Goal: Find specific page/section: Locate a particular part of the current website

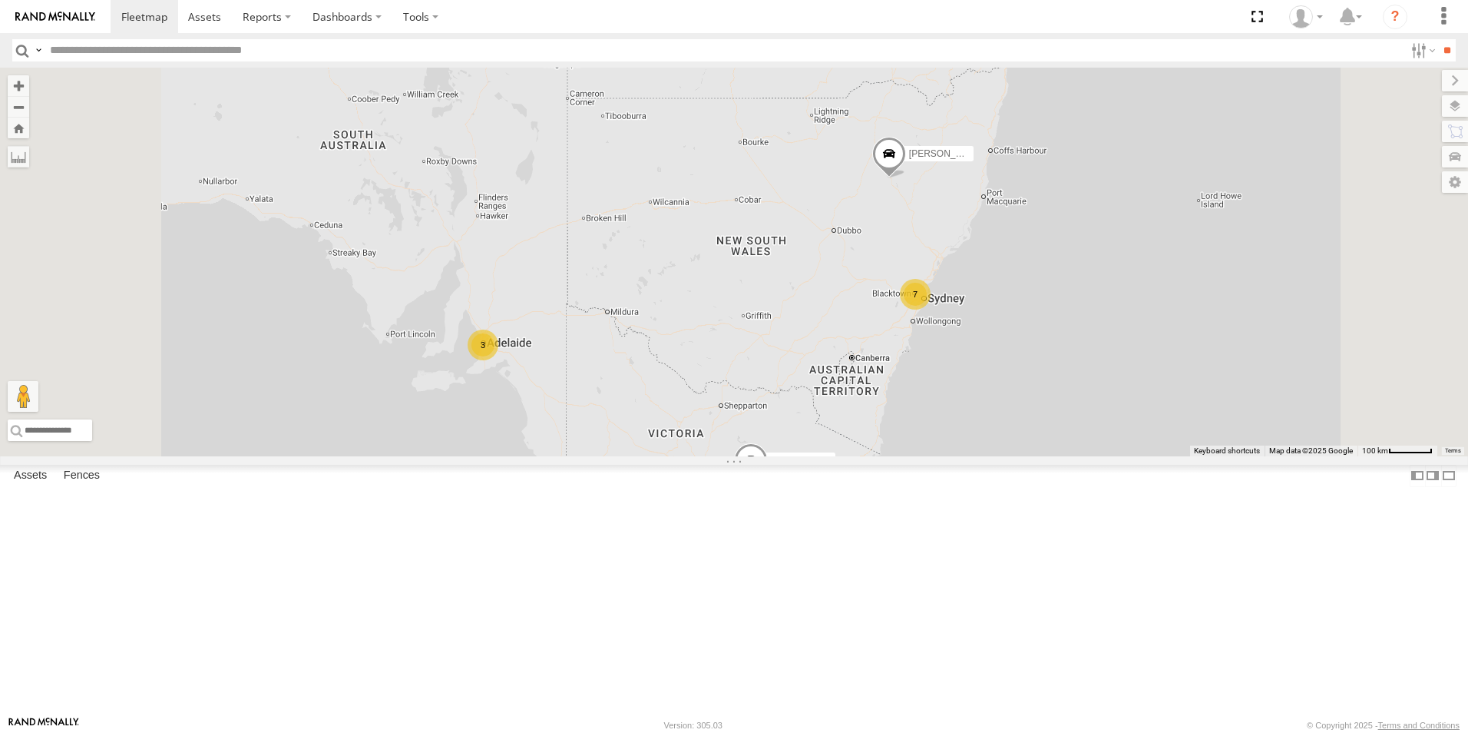
scroll to position [230, 0]
click at [0, 0] on div "[PERSON_NAME]-50" at bounding box center [0, 0] width 0 height 0
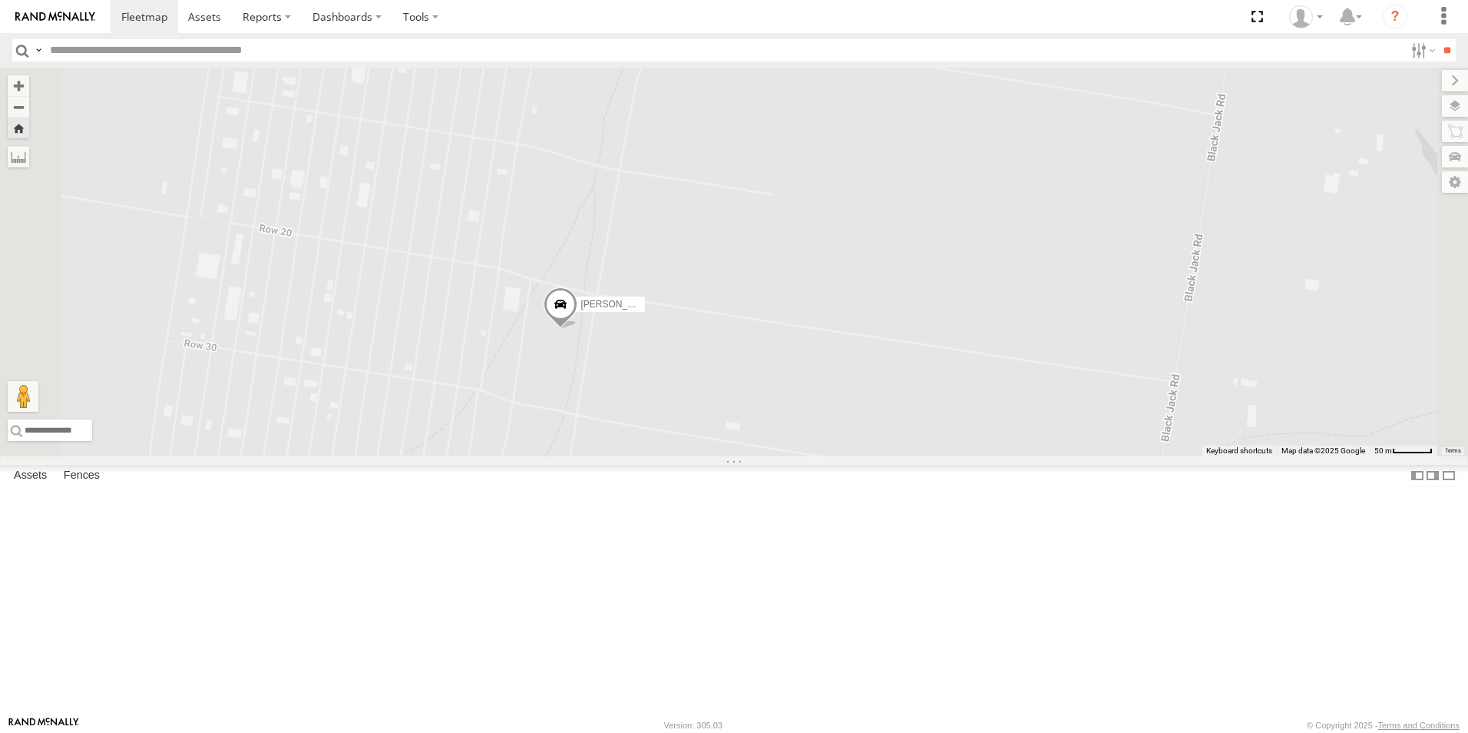
scroll to position [701, 0]
click at [0, 0] on div "All Assets" at bounding box center [0, 0] width 0 height 0
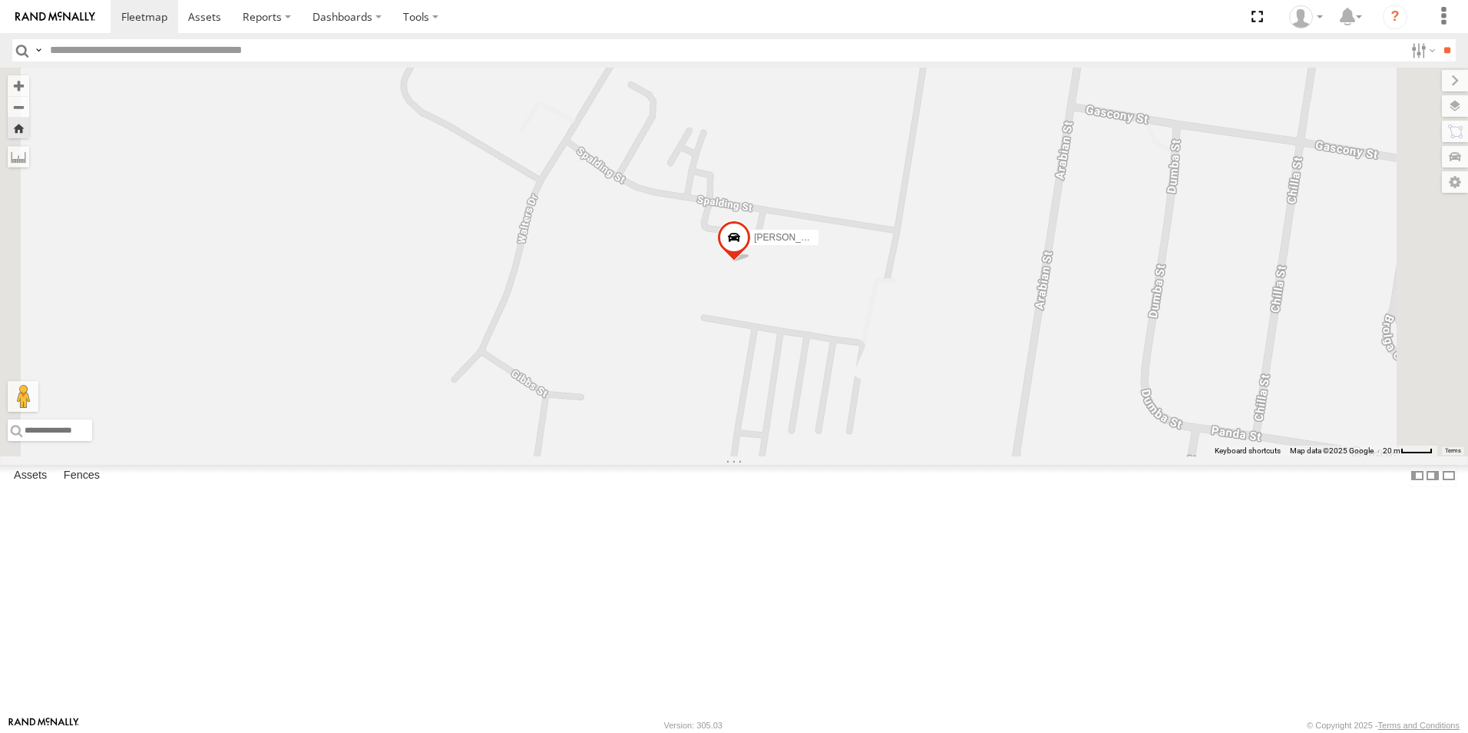
click at [0, 0] on div "All Assets" at bounding box center [0, 0] width 0 height 0
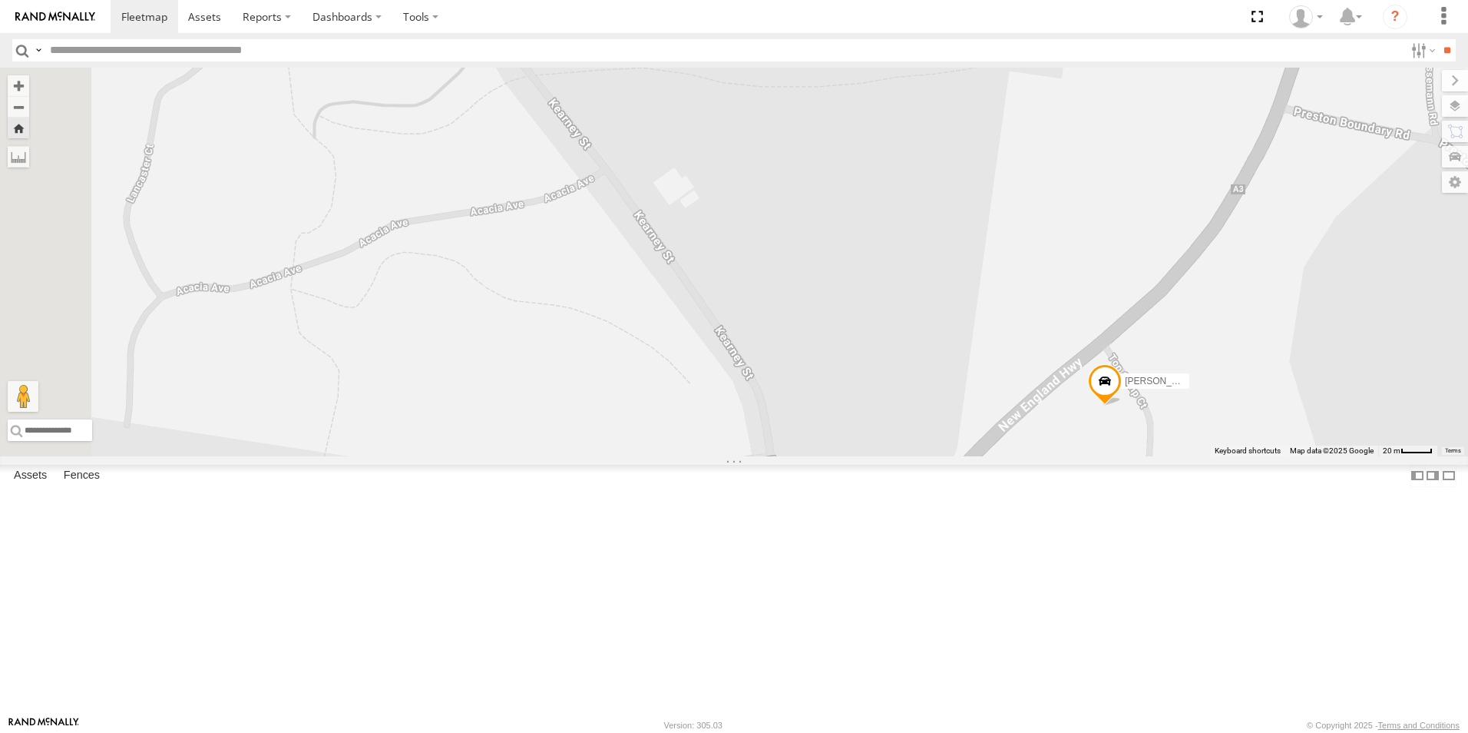
click at [0, 0] on div "All Assets" at bounding box center [0, 0] width 0 height 0
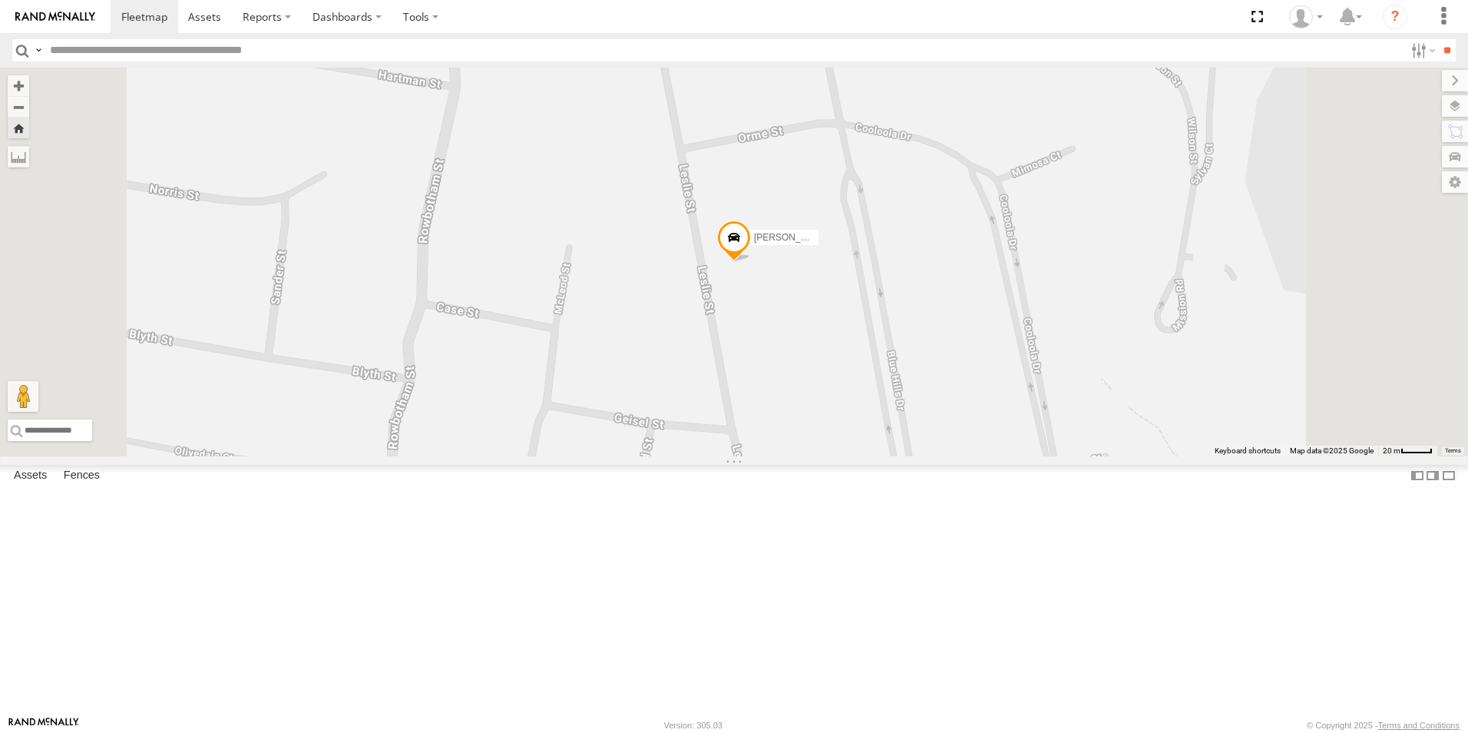
scroll to position [77, 0]
click at [0, 0] on div "[PERSON_NAME]-50" at bounding box center [0, 0] width 0 height 0
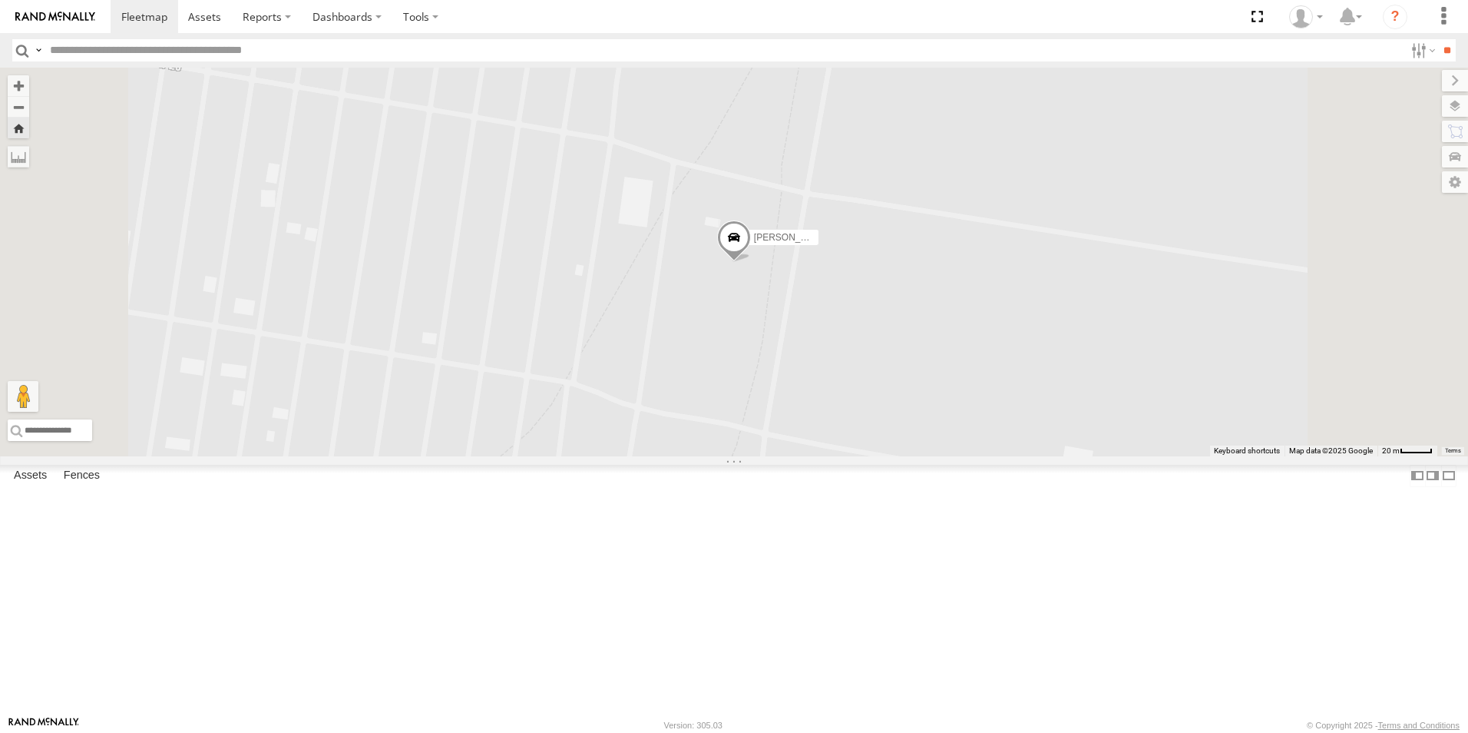
click at [0, 0] on span at bounding box center [0, 0] width 0 height 0
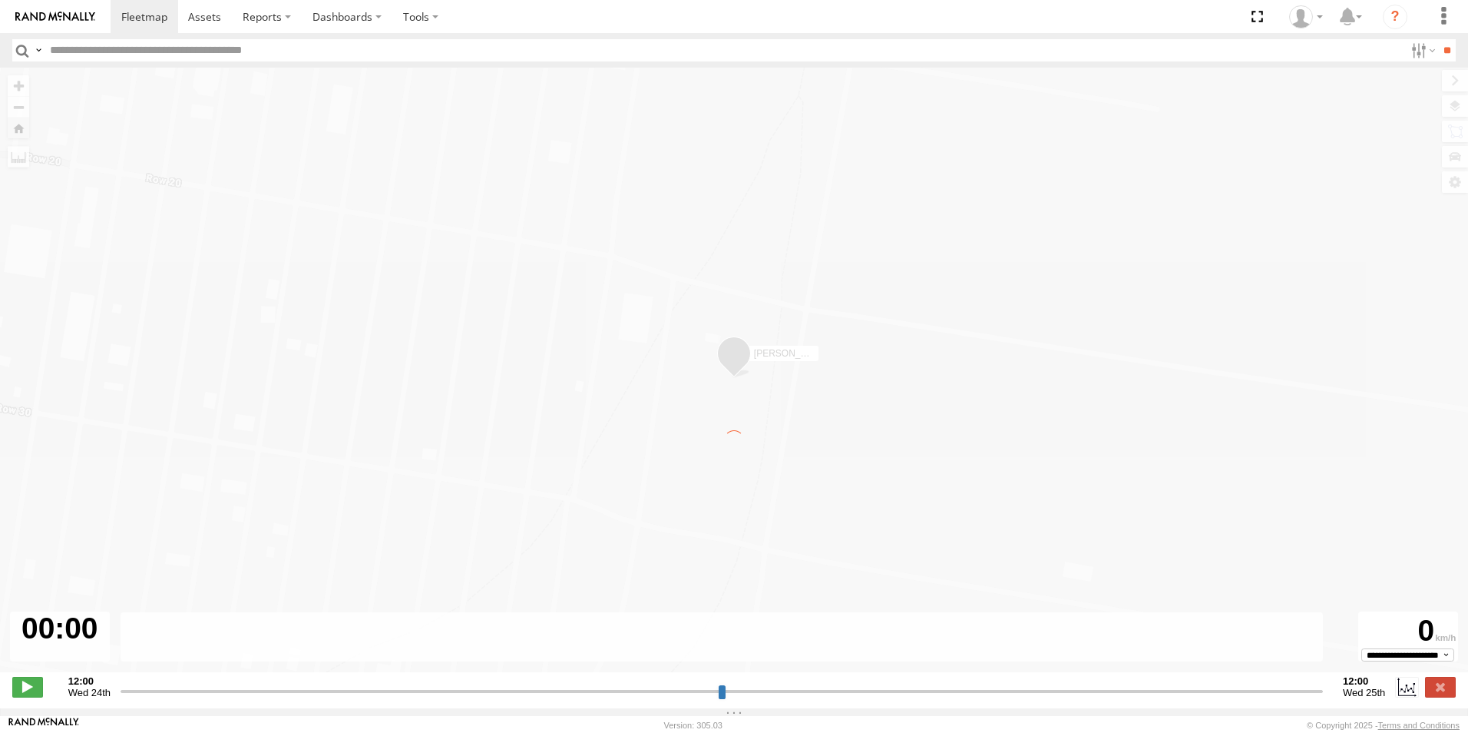
type input "**********"
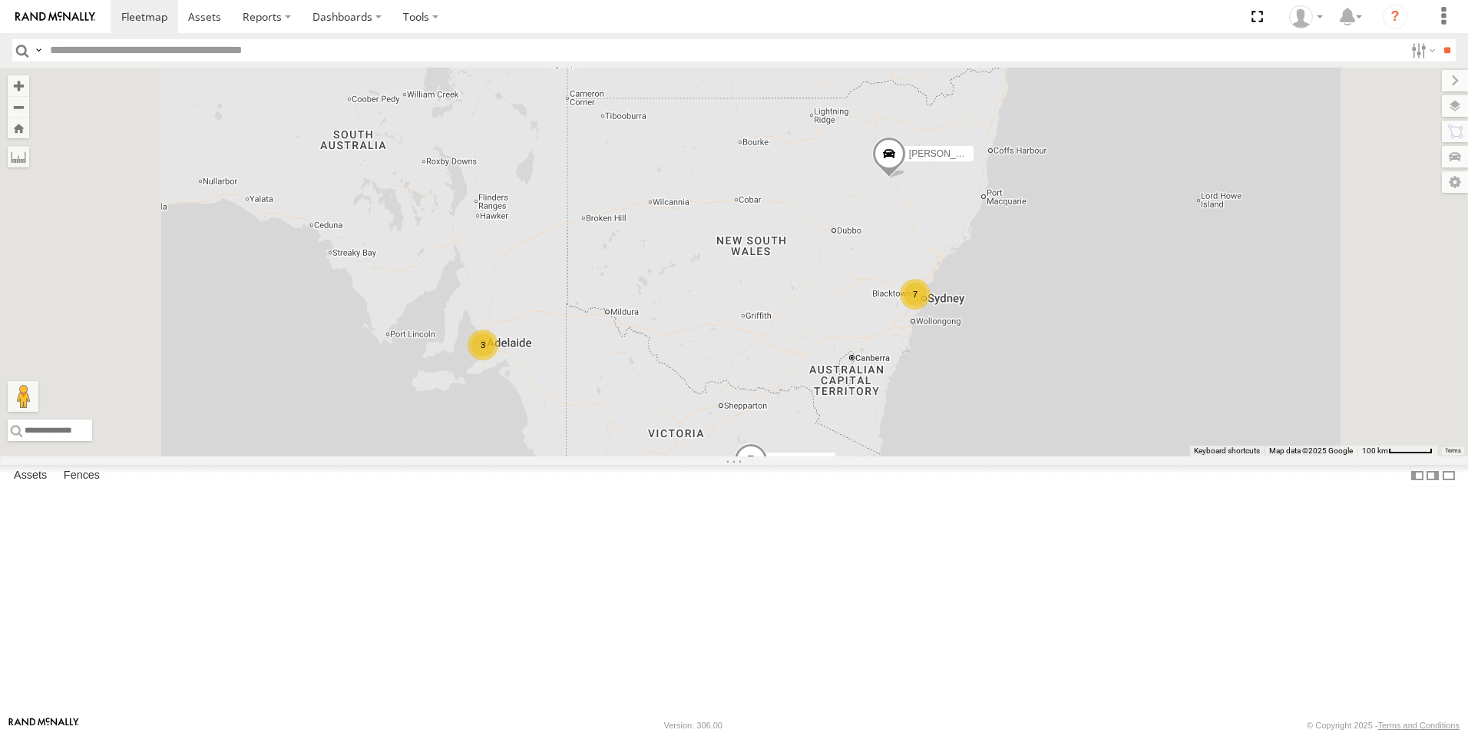
scroll to position [691, 0]
click at [0, 0] on div "All Assets" at bounding box center [0, 0] width 0 height 0
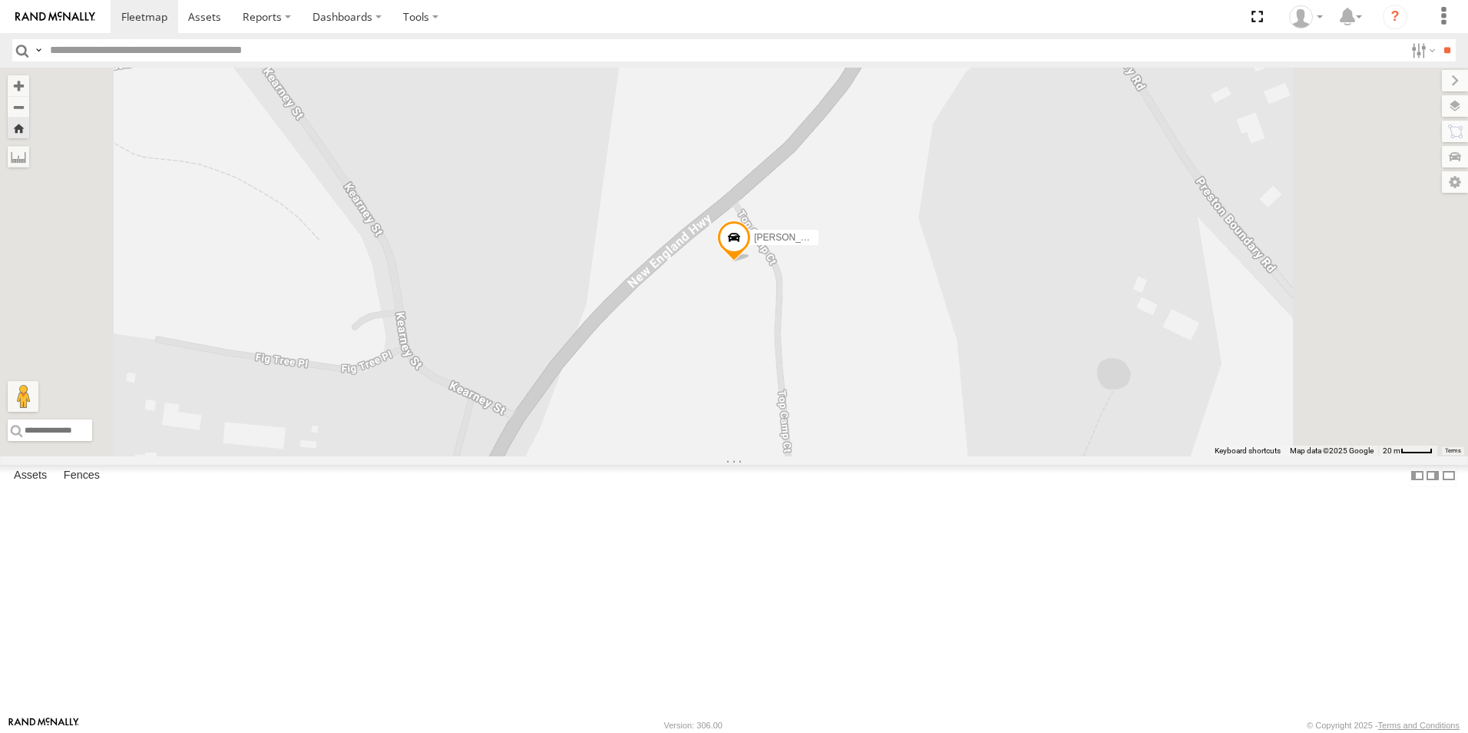
click at [0, 0] on div "All Assets" at bounding box center [0, 0] width 0 height 0
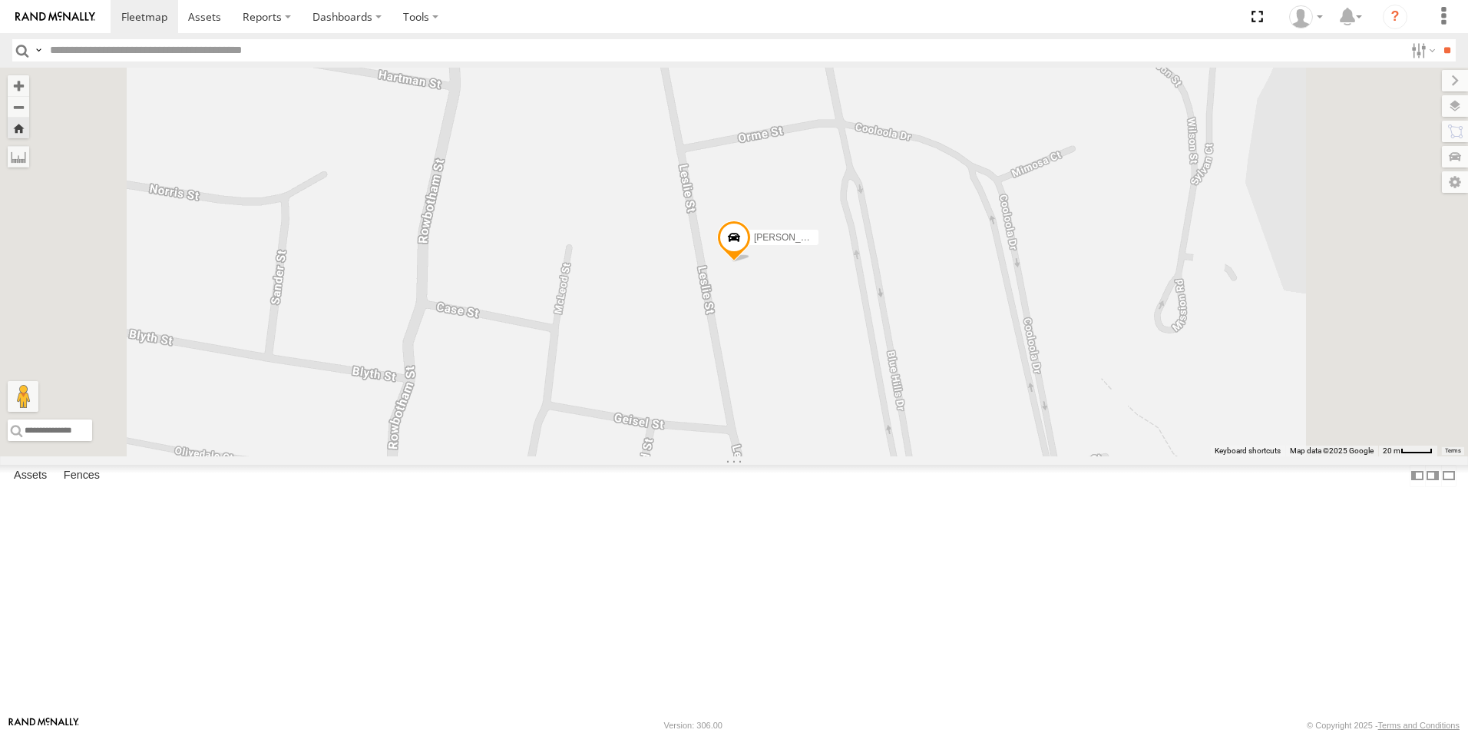
click at [0, 0] on div "[PERSON_NAME] - [US_STATE]" at bounding box center [0, 0] width 0 height 0
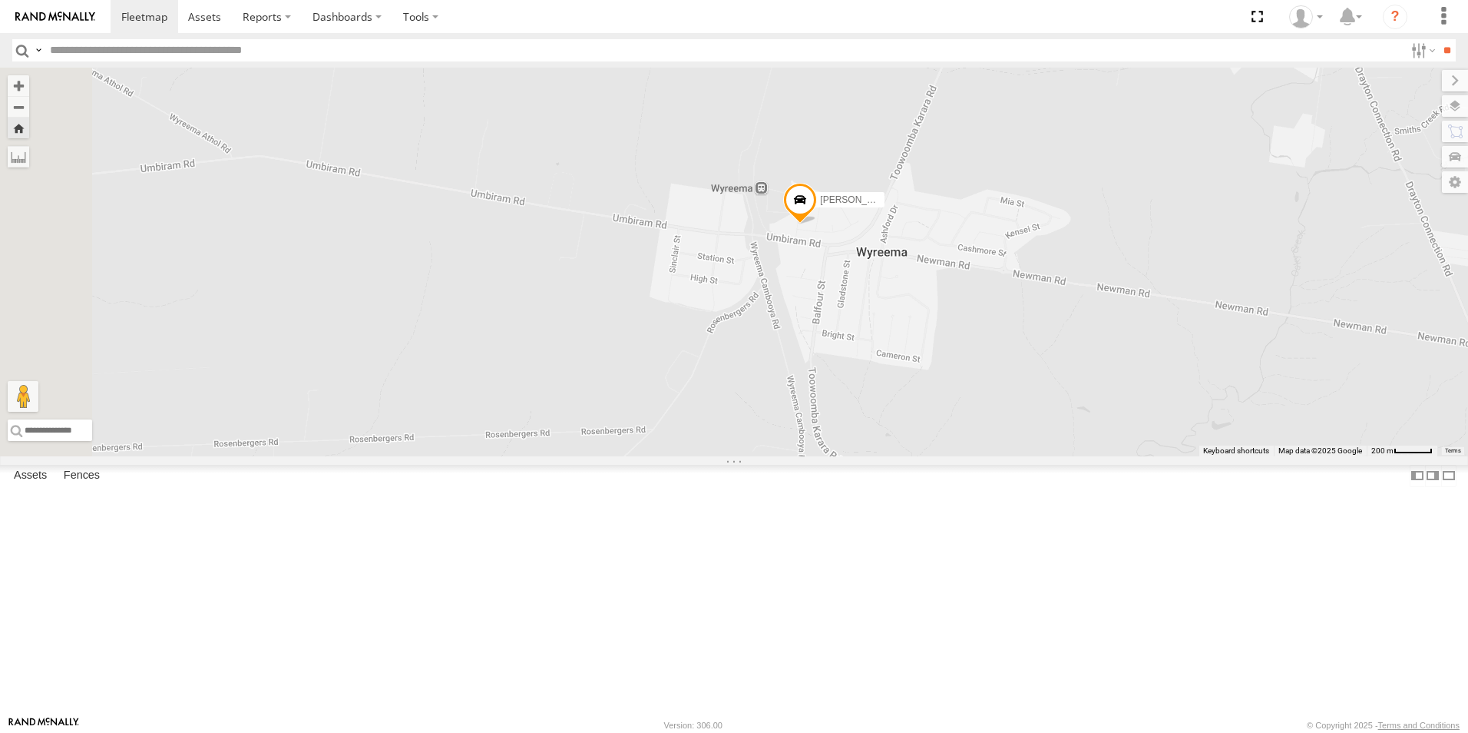
click at [0, 0] on div "Stewart - Navara All Assets" at bounding box center [0, 0] width 0 height 0
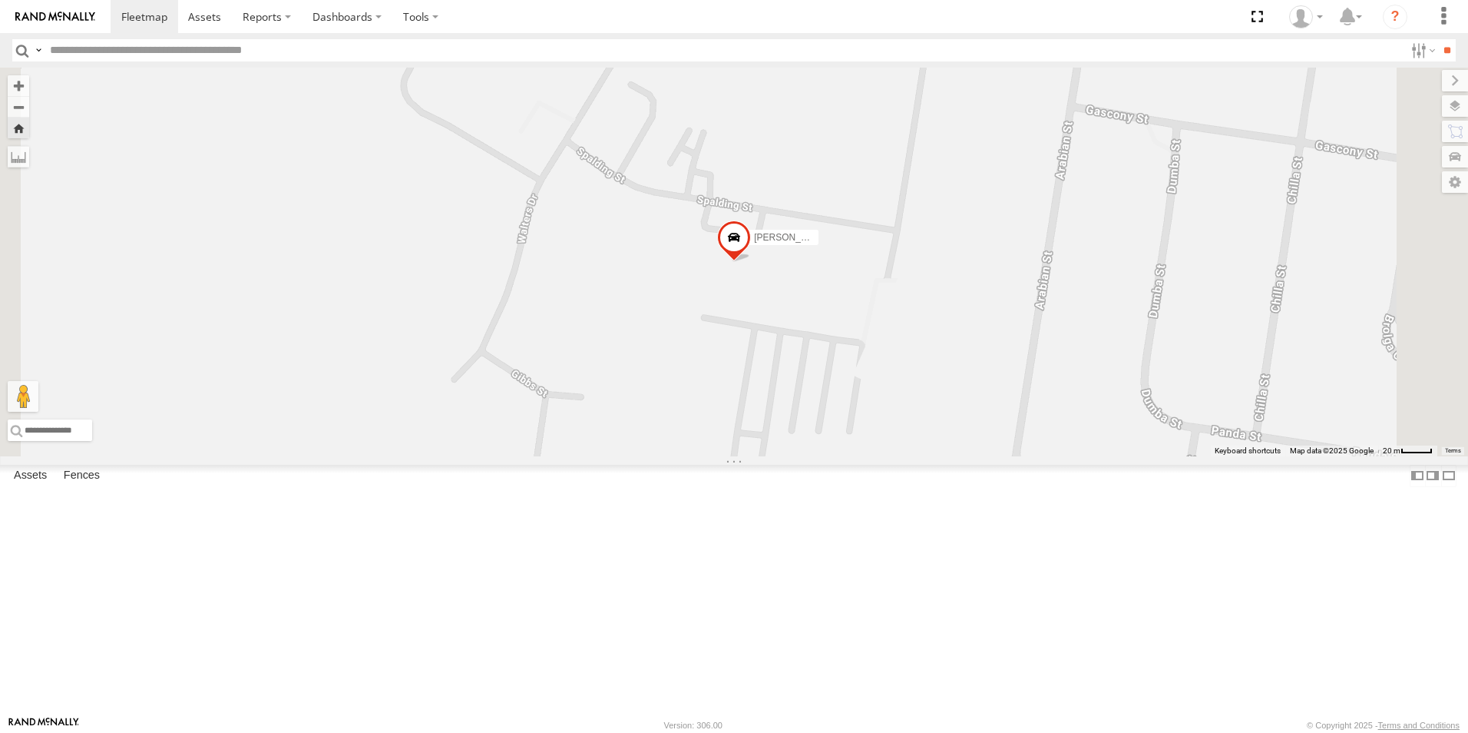
scroll to position [0, 0]
click at [0, 0] on div "Trev - Navara" at bounding box center [0, 0] width 0 height 0
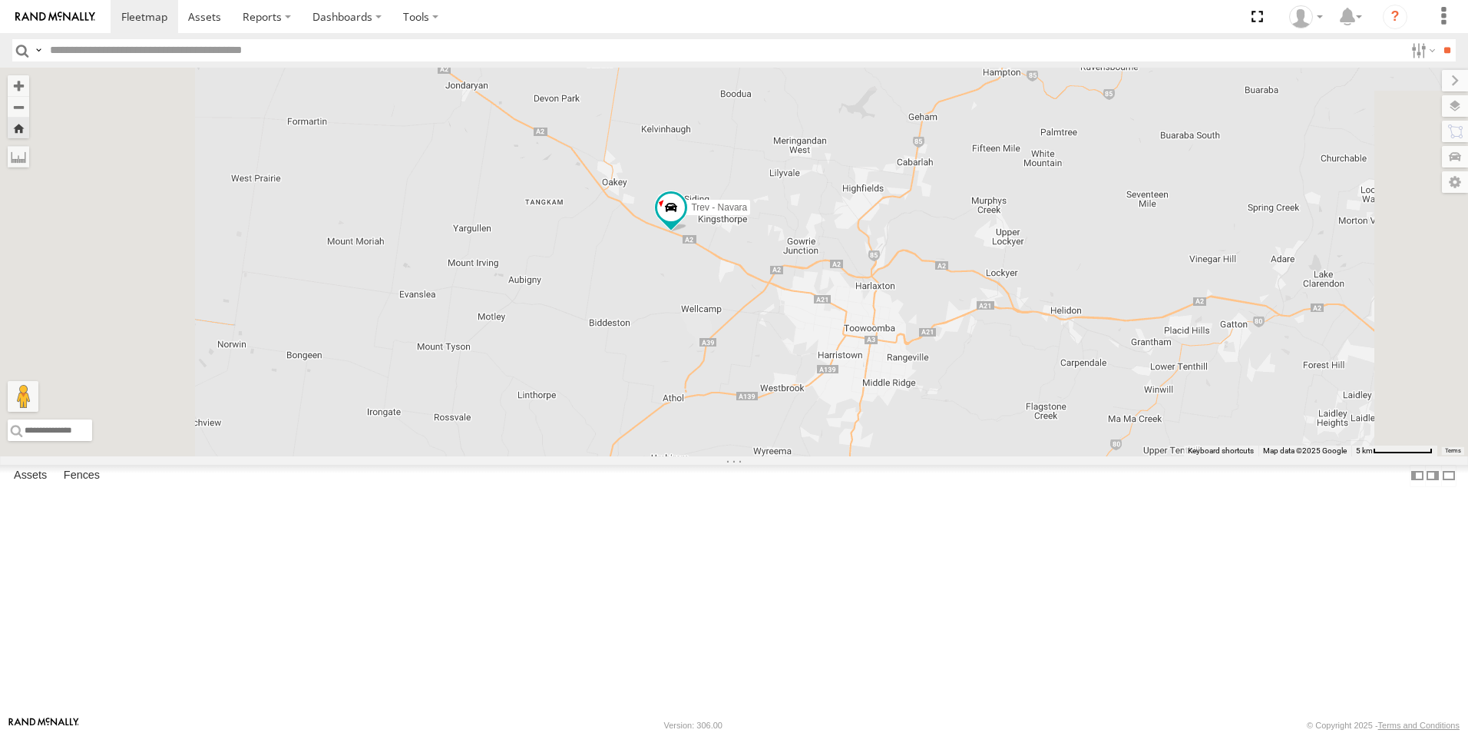
drag, startPoint x: 655, startPoint y: 303, endPoint x: 771, endPoint y: 344, distance: 122.9
click at [771, 344] on div "Trev - Navara" at bounding box center [734, 262] width 1468 height 389
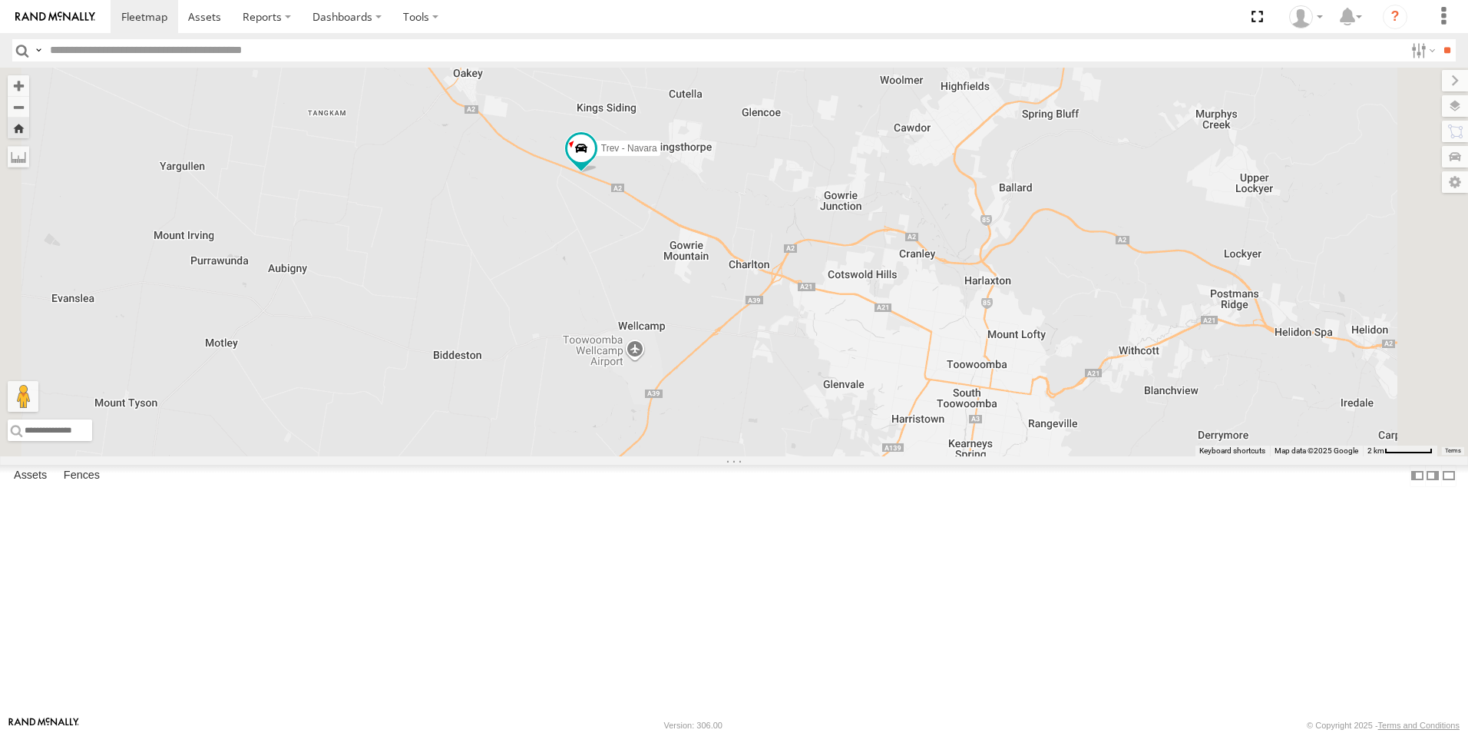
drag, startPoint x: 938, startPoint y: 384, endPoint x: 823, endPoint y: 328, distance: 127.4
click at [823, 328] on div "Trev - Navara" at bounding box center [734, 262] width 1468 height 389
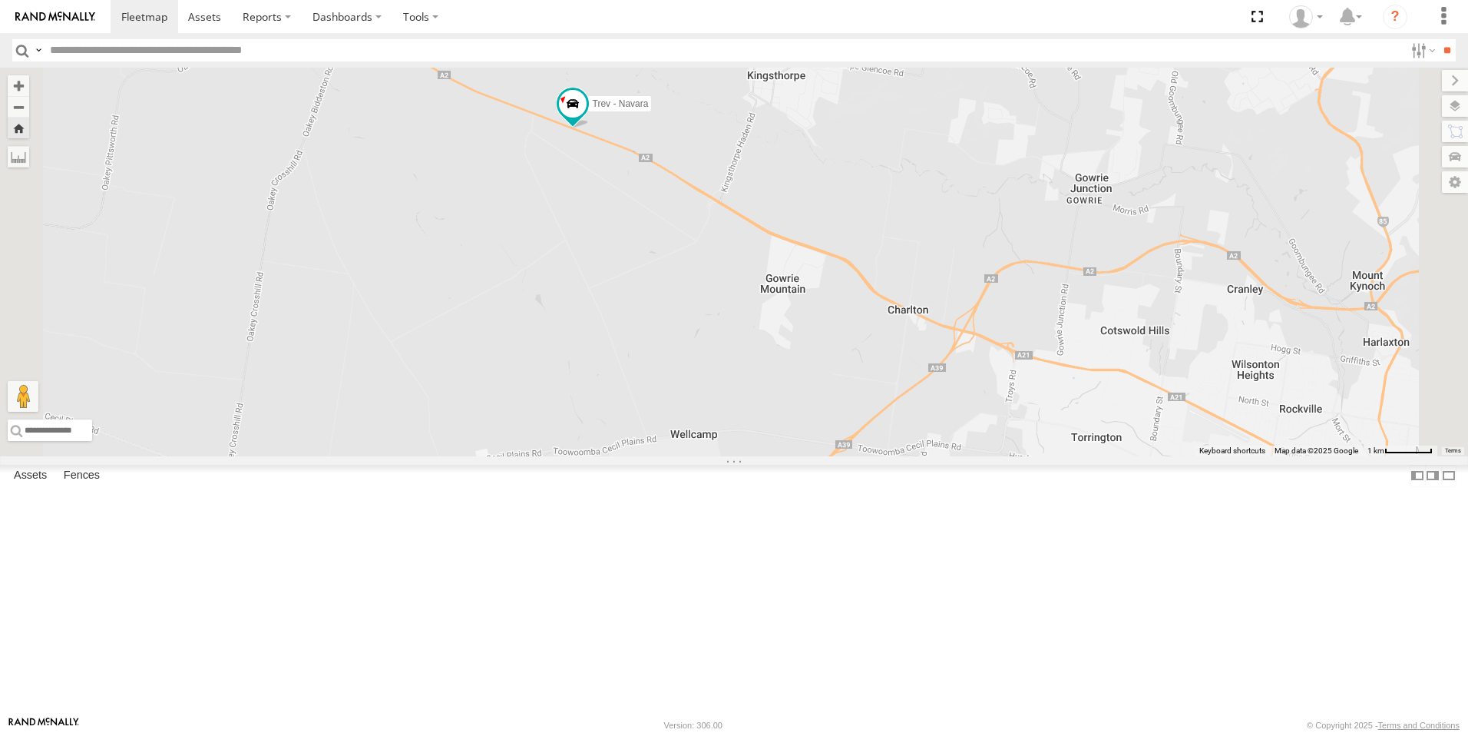
click at [0, 0] on div "[PERSON_NAME]-50" at bounding box center [0, 0] width 0 height 0
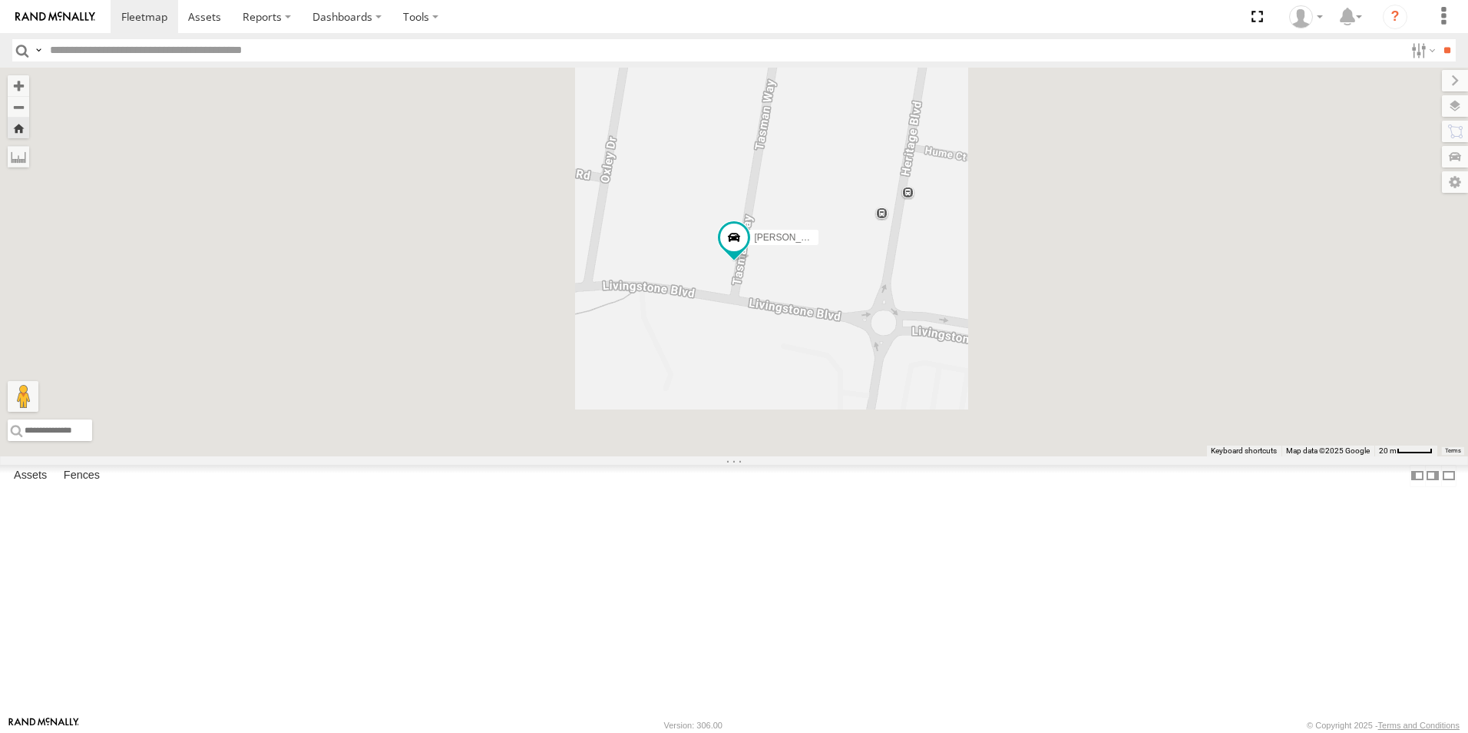
click at [0, 0] on div "All Assets" at bounding box center [0, 0] width 0 height 0
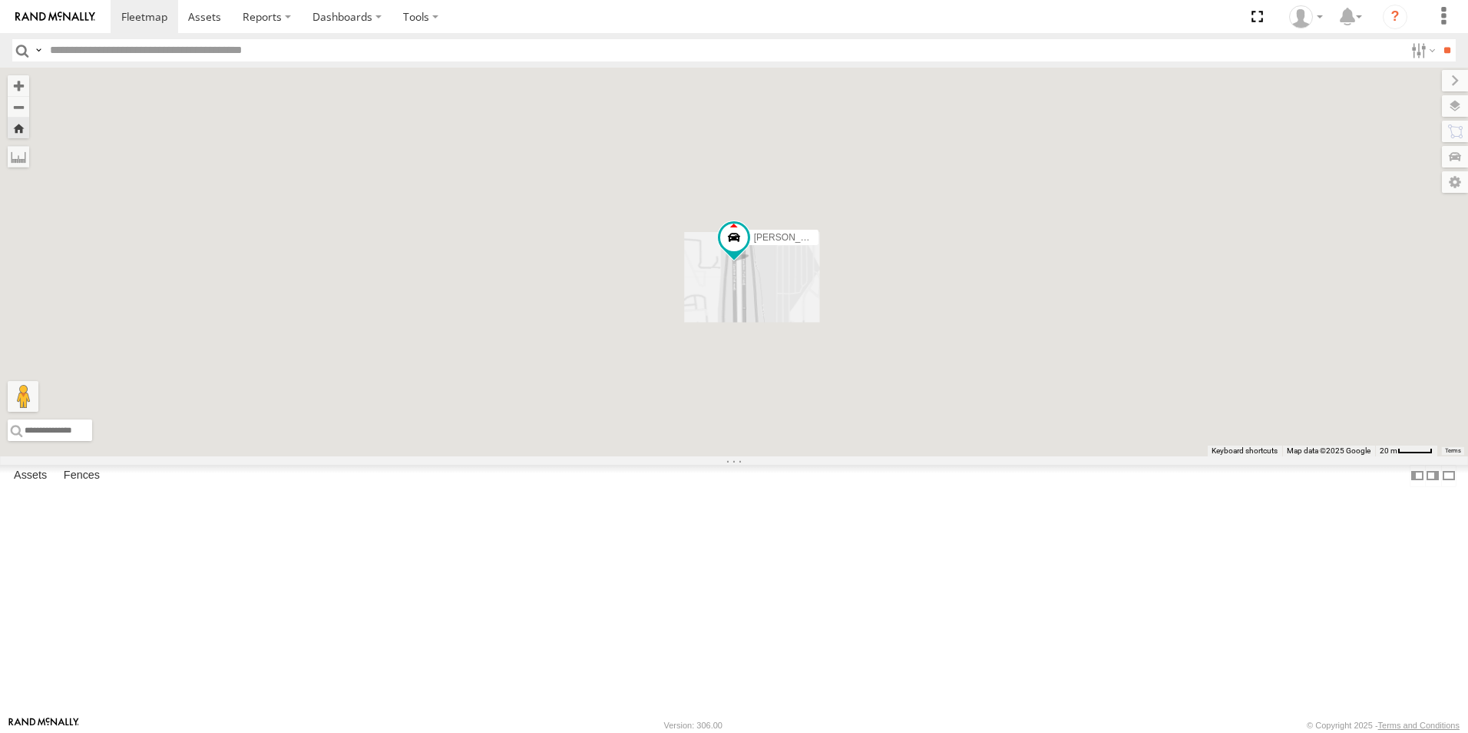
click at [0, 0] on div "All Assets" at bounding box center [0, 0] width 0 height 0
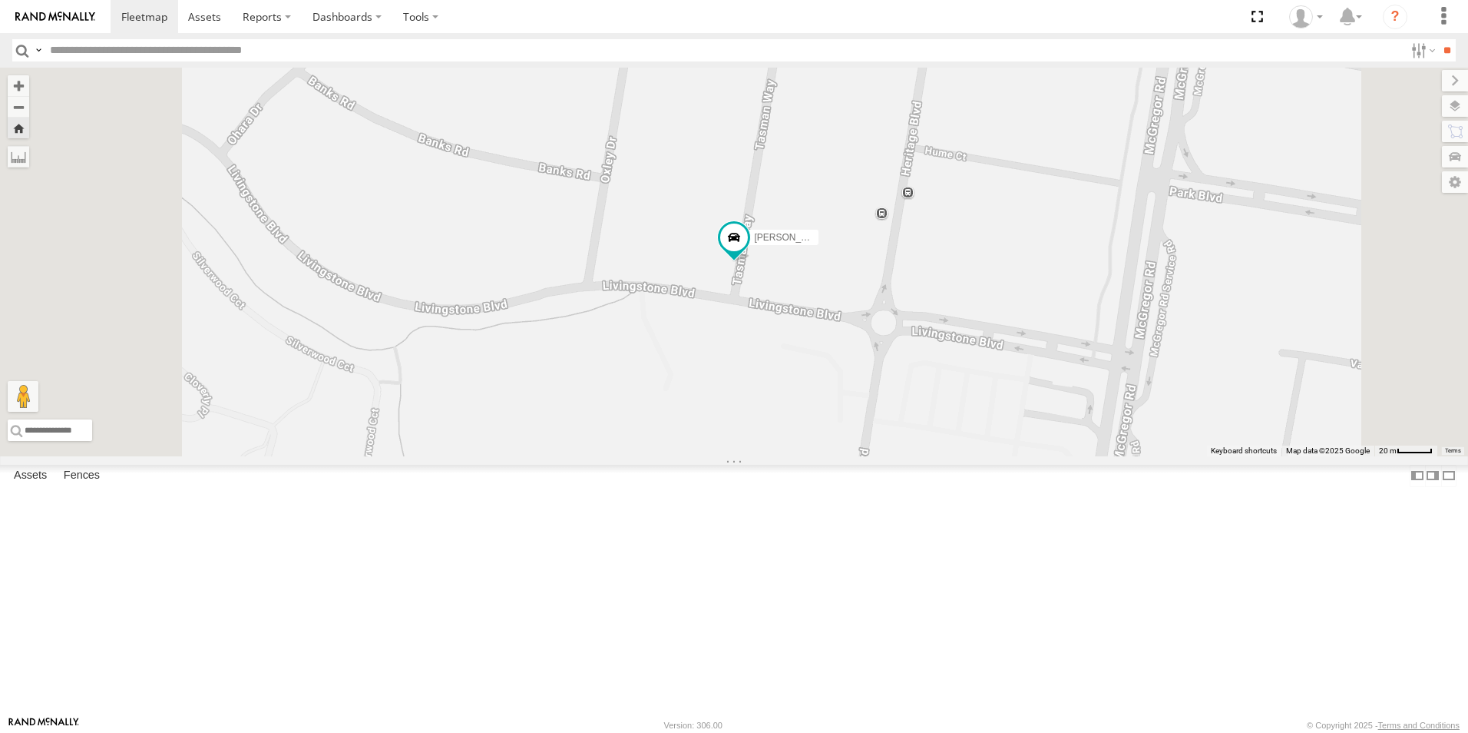
click at [0, 0] on div "All Assets" at bounding box center [0, 0] width 0 height 0
